Goal: Task Accomplishment & Management: Manage account settings

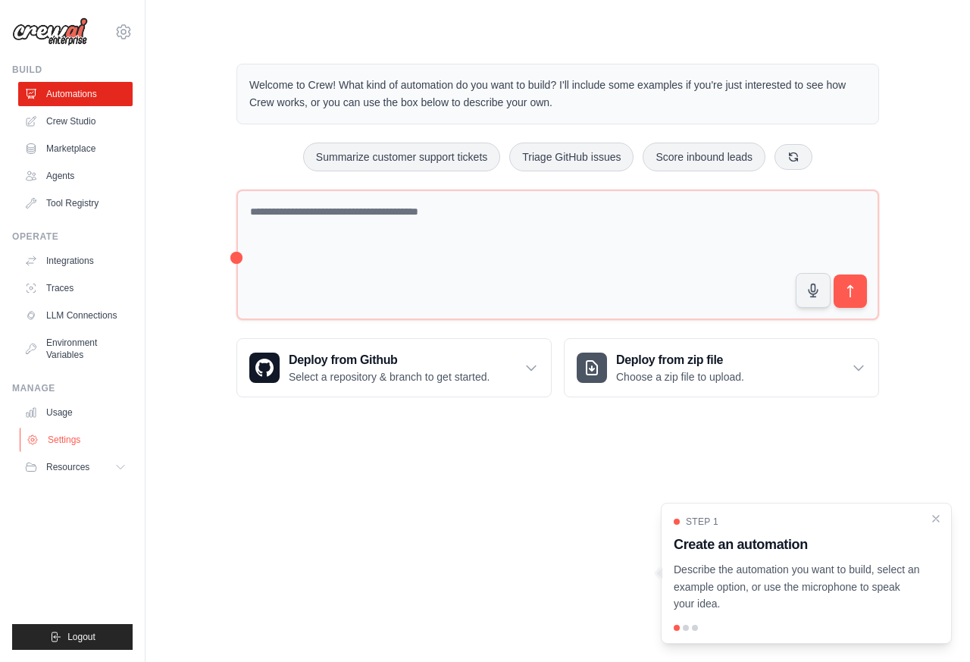
click at [74, 439] on link "Settings" at bounding box center [77, 439] width 114 height 24
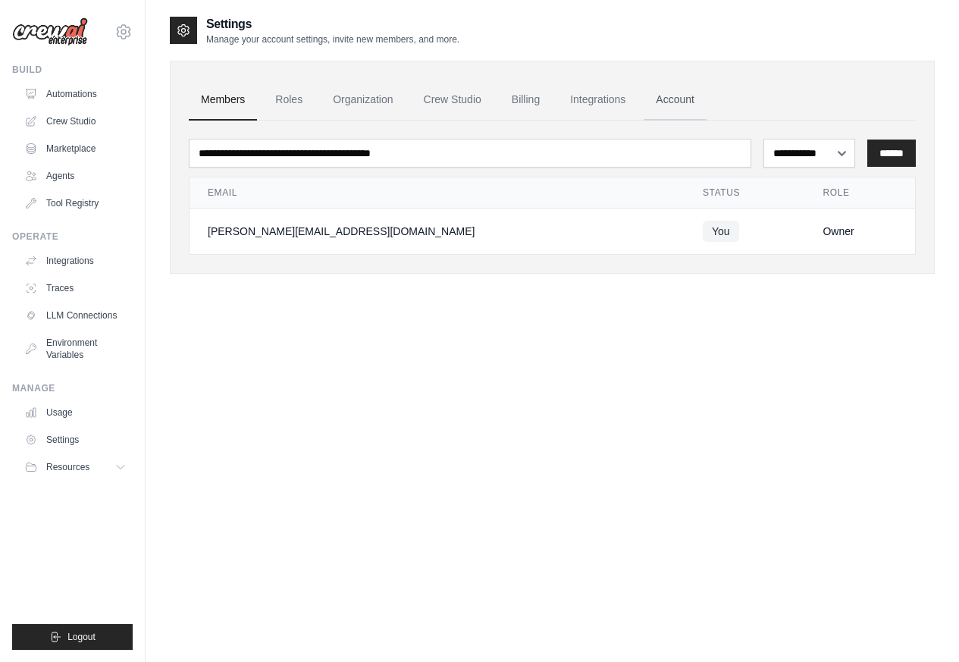
click at [679, 99] on link "Account" at bounding box center [674, 100] width 63 height 41
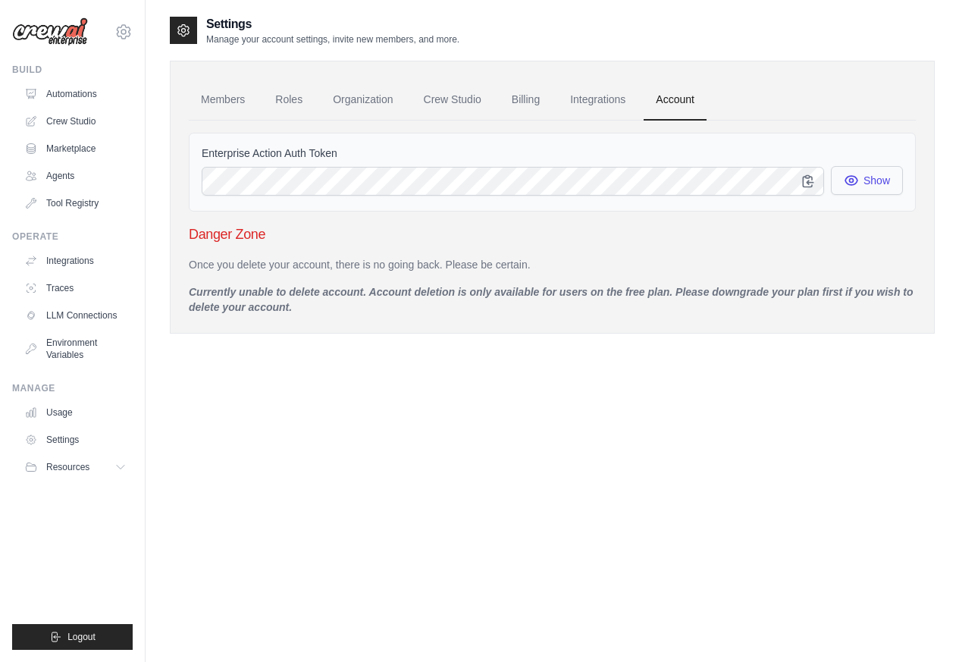
click at [869, 179] on button "Show" at bounding box center [867, 180] width 72 height 29
click at [841, 181] on button "Show" at bounding box center [867, 180] width 72 height 29
click at [869, 181] on button "Show" at bounding box center [867, 180] width 72 height 29
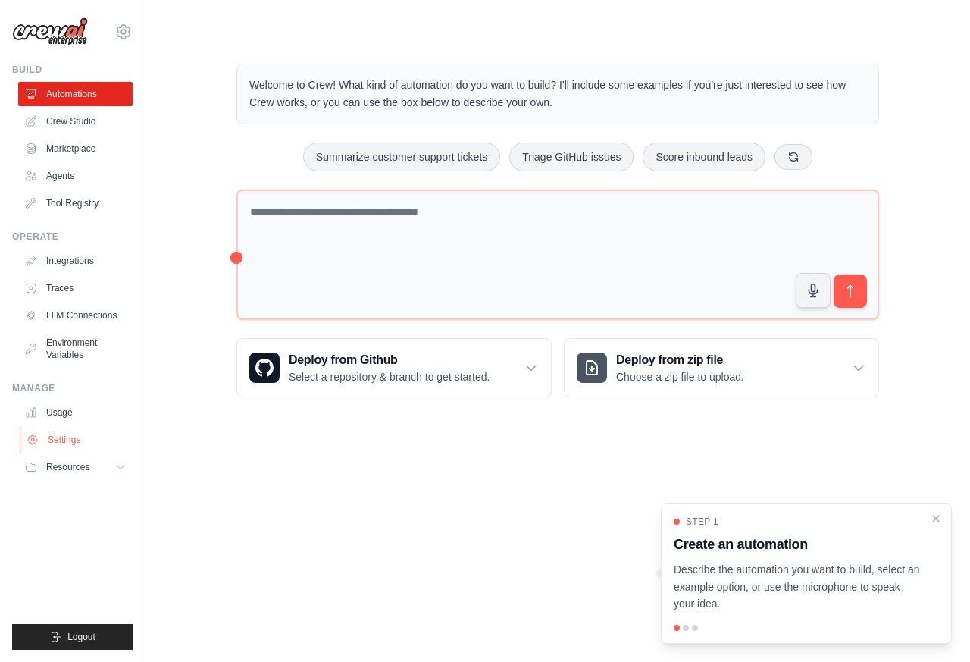
click at [48, 440] on link "Settings" at bounding box center [77, 439] width 114 height 24
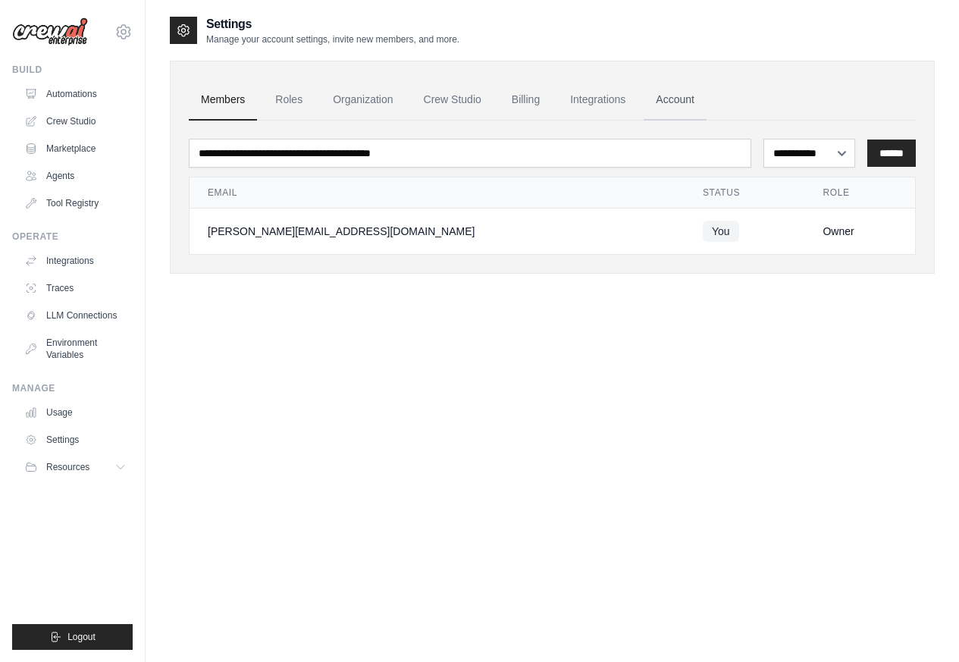
click at [656, 99] on link "Account" at bounding box center [674, 100] width 63 height 41
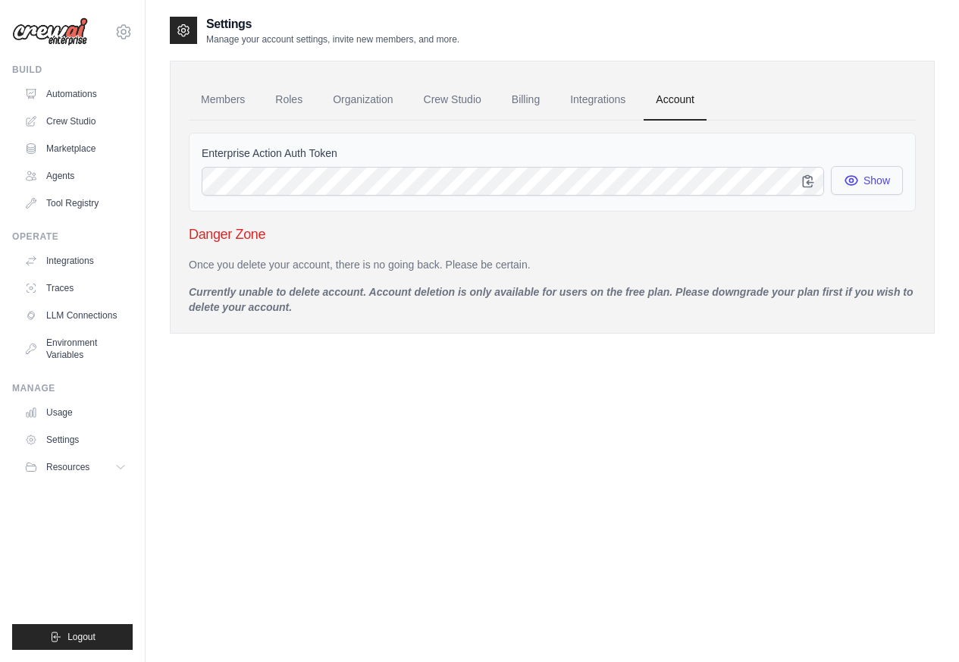
click at [871, 183] on button "Show" at bounding box center [867, 180] width 72 height 29
click at [840, 182] on button "Show" at bounding box center [867, 180] width 72 height 29
click at [61, 261] on link "Integrations" at bounding box center [77, 261] width 114 height 24
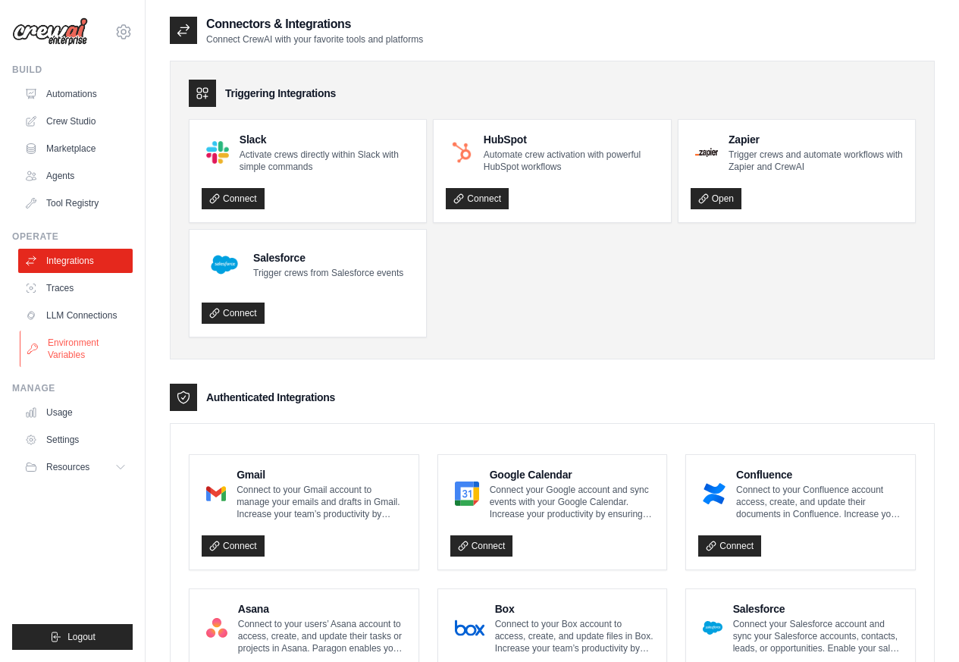
click at [80, 345] on link "Environment Variables" at bounding box center [77, 348] width 114 height 36
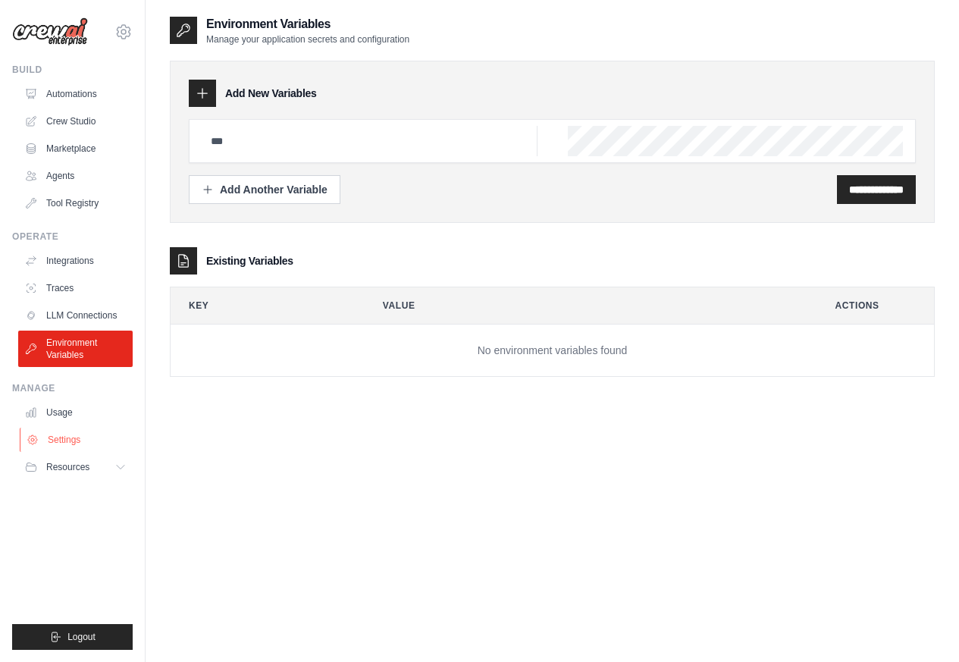
click at [61, 439] on link "Settings" at bounding box center [77, 439] width 114 height 24
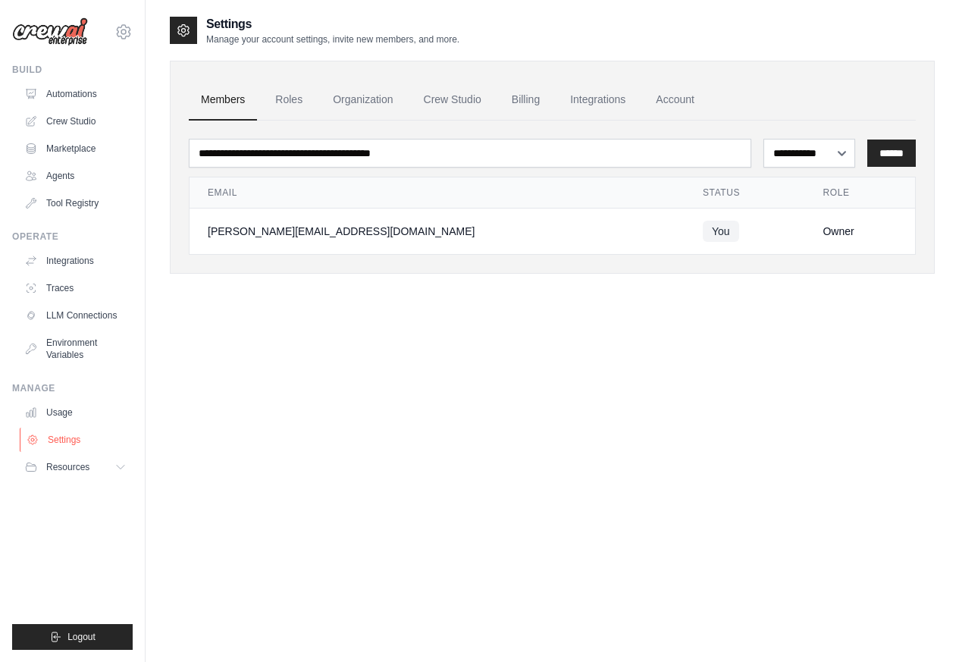
click at [61, 440] on link "Settings" at bounding box center [77, 439] width 114 height 24
click at [648, 99] on link "Account" at bounding box center [674, 100] width 63 height 41
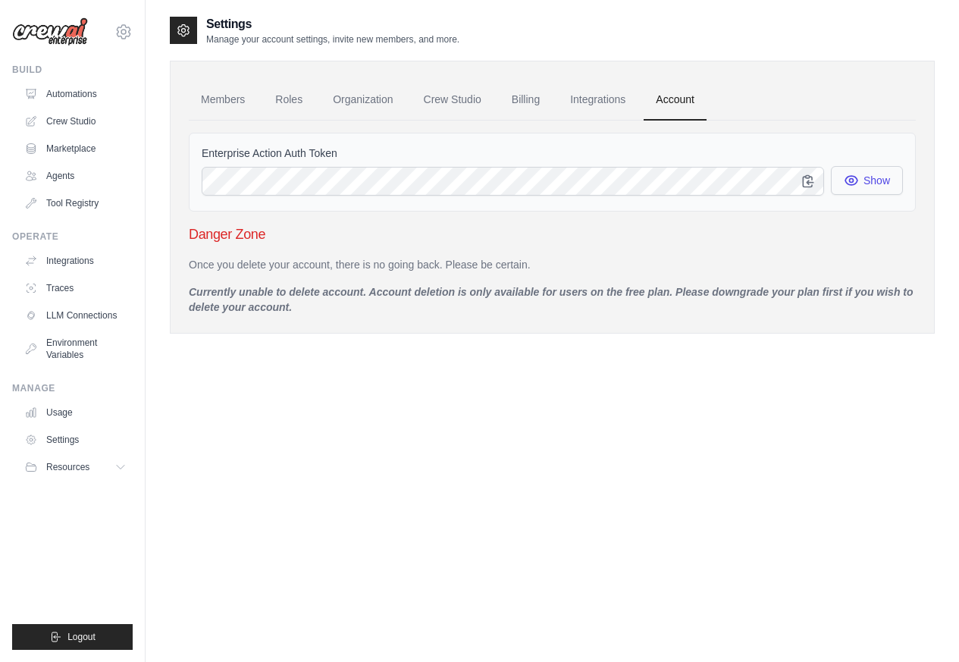
click at [870, 179] on button "Show" at bounding box center [867, 180] width 72 height 29
click at [840, 181] on button "Show" at bounding box center [867, 180] width 72 height 29
